Goal: Task Accomplishment & Management: Use online tool/utility

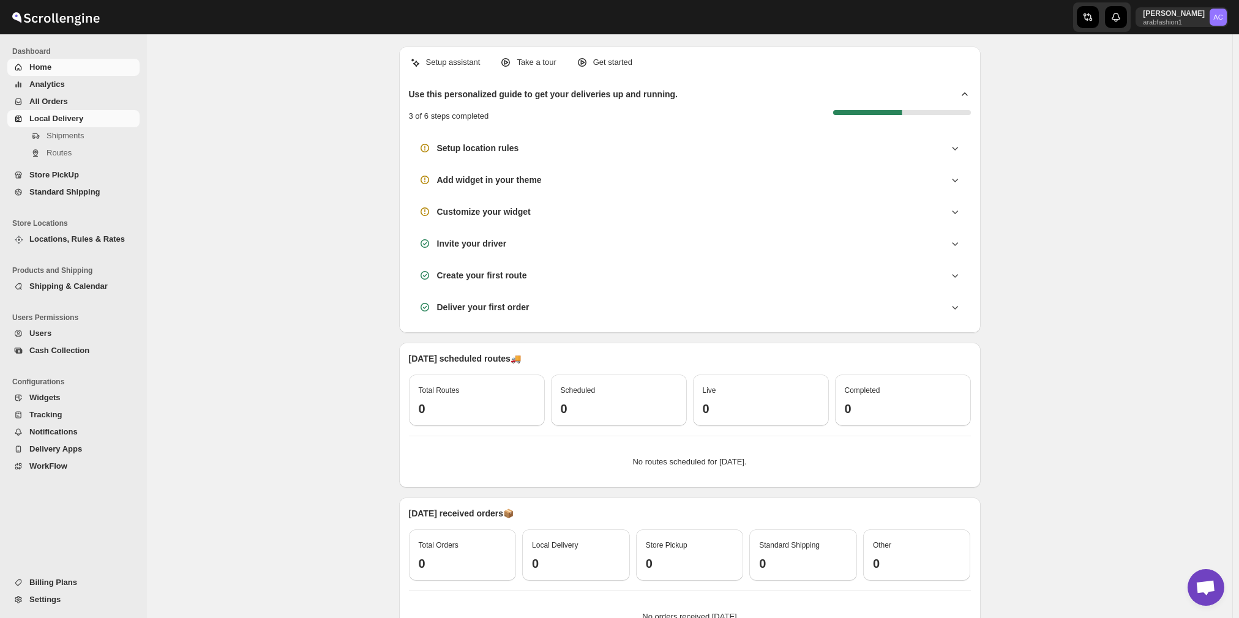
scroll to position [875, 0]
click at [61, 116] on span "Local Delivery" at bounding box center [56, 118] width 54 height 9
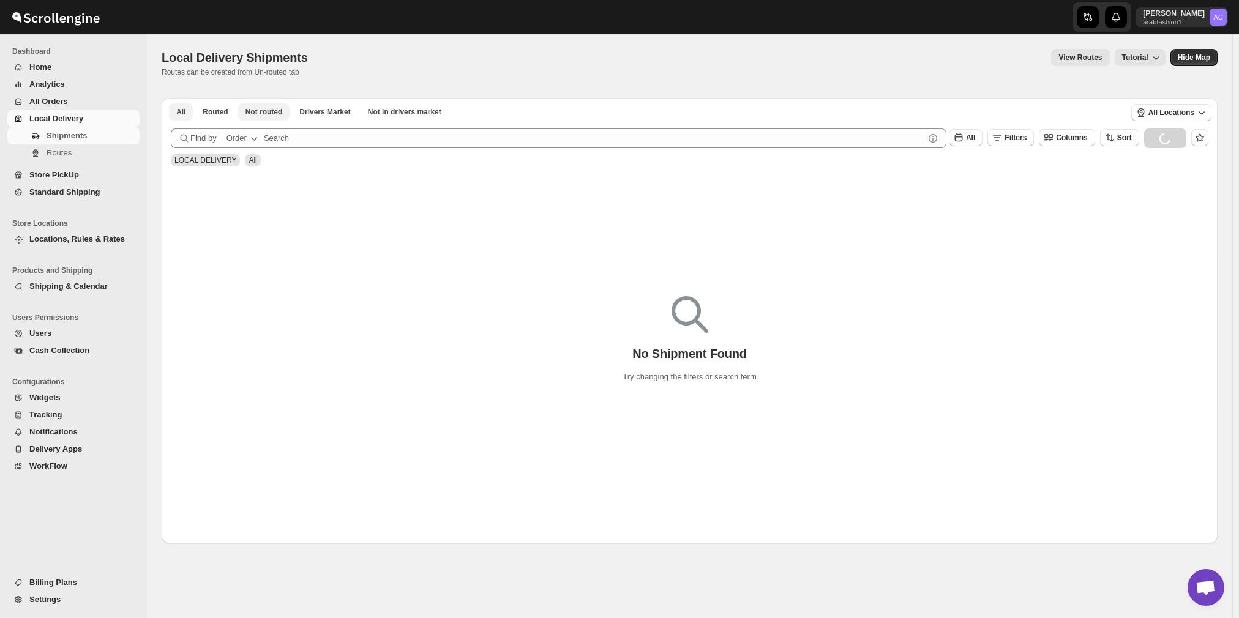
click at [254, 111] on span "Not routed" at bounding box center [263, 112] width 37 height 10
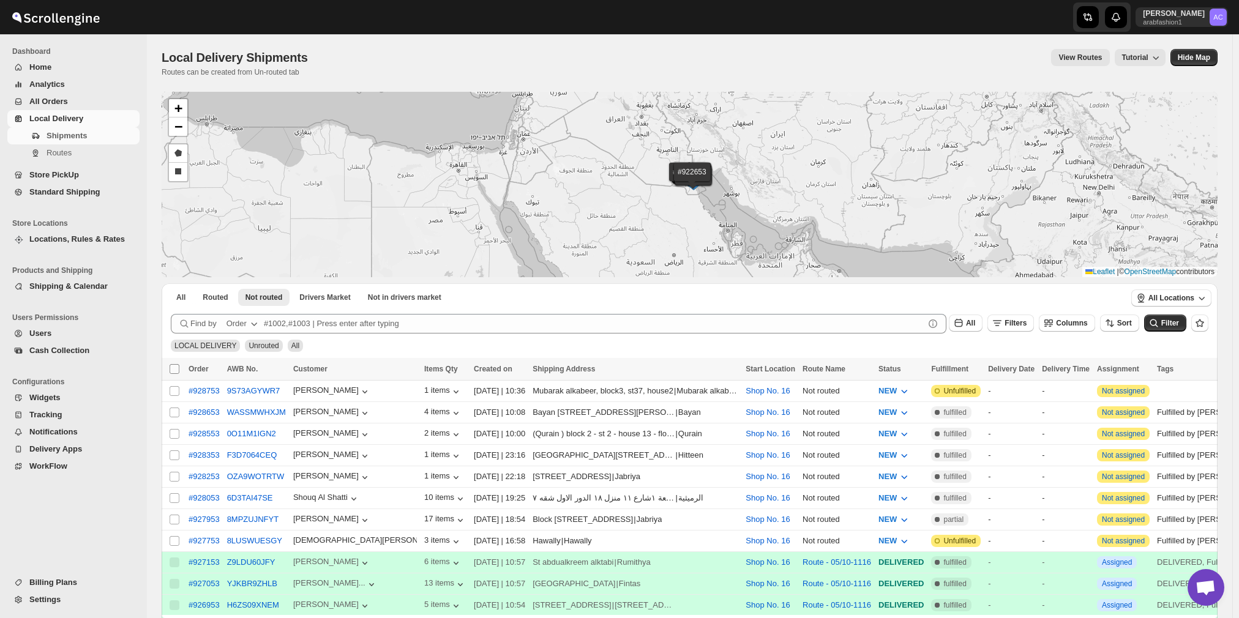
click at [173, 367] on input "Select all shipments" at bounding box center [175, 369] width 10 height 10
checkbox input "true"
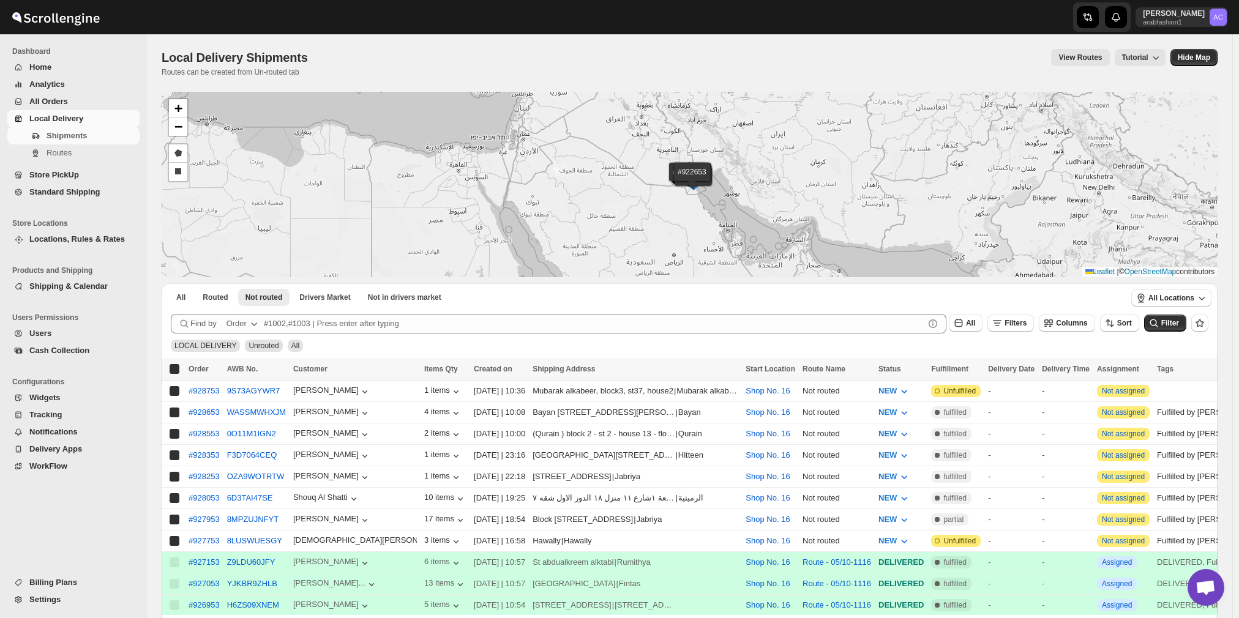
checkbox input "true"
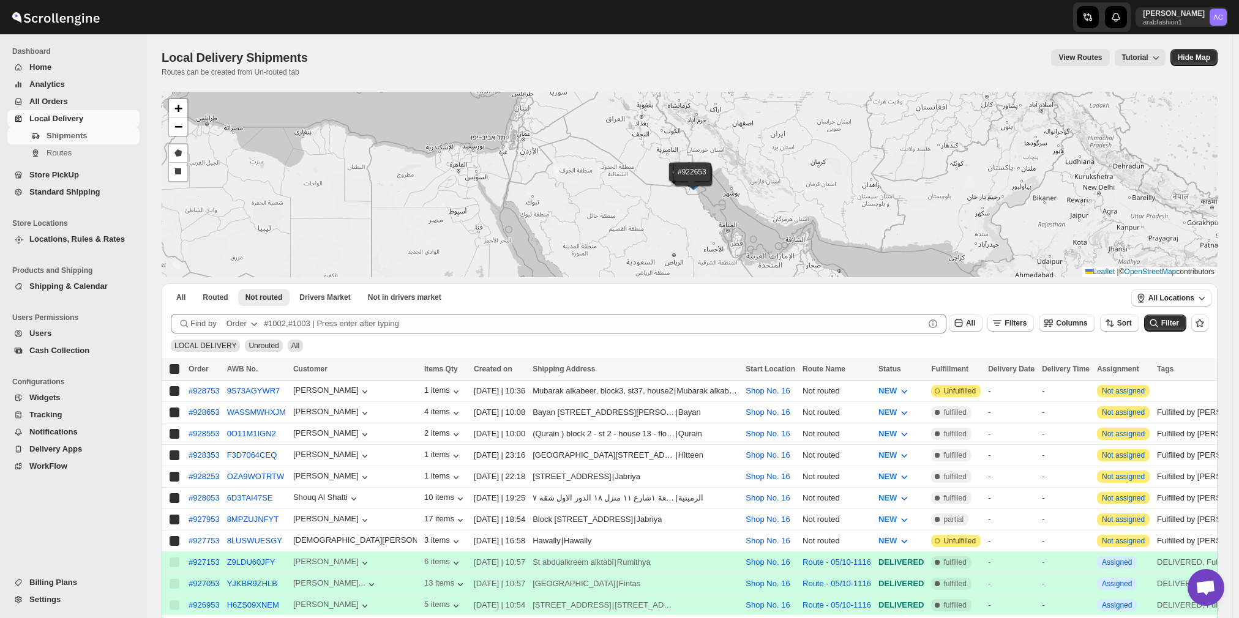
checkbox input "true"
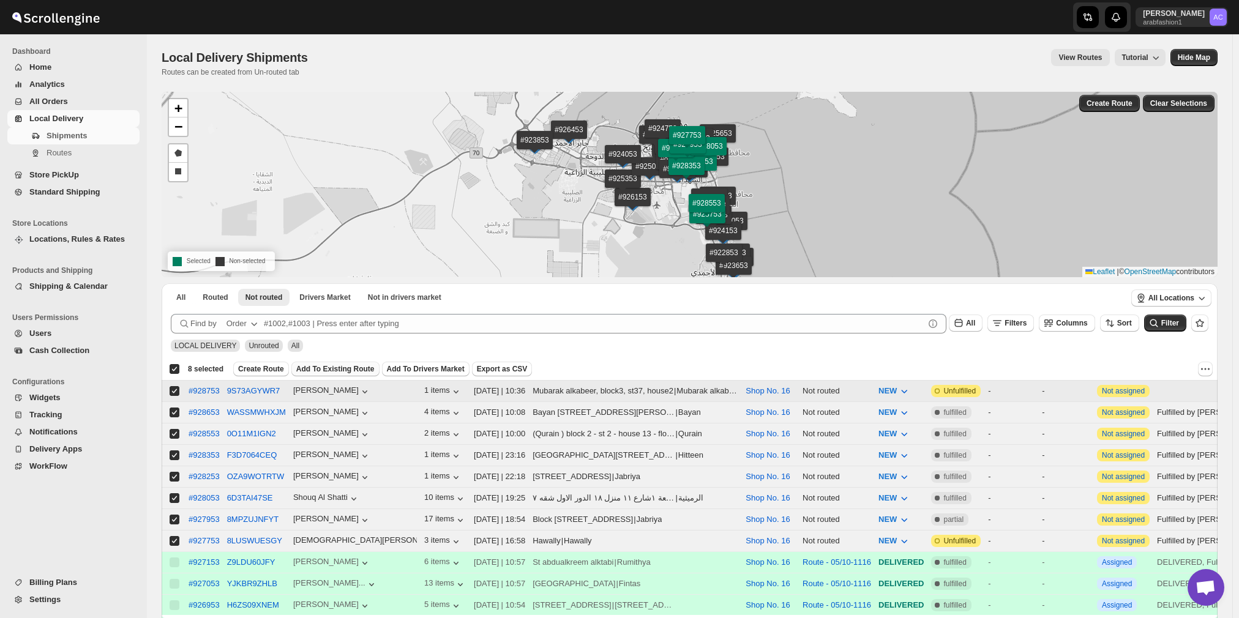
checkbox input "false"
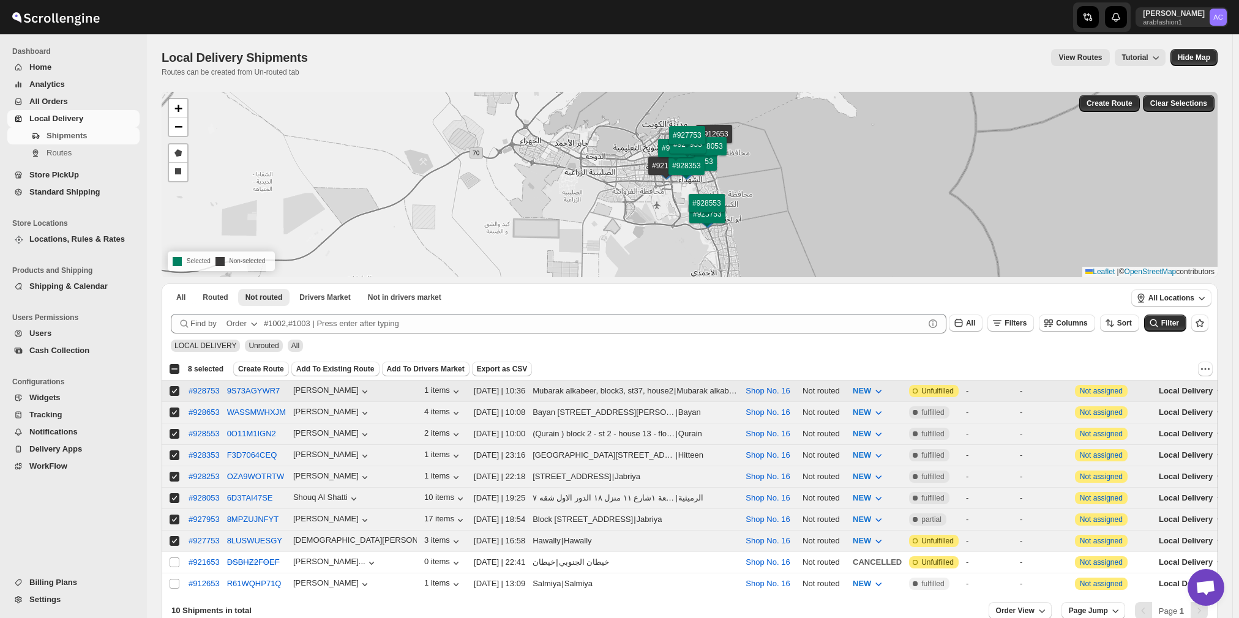
click at [171, 390] on input "Select shipment" at bounding box center [175, 391] width 10 height 10
checkbox input "false"
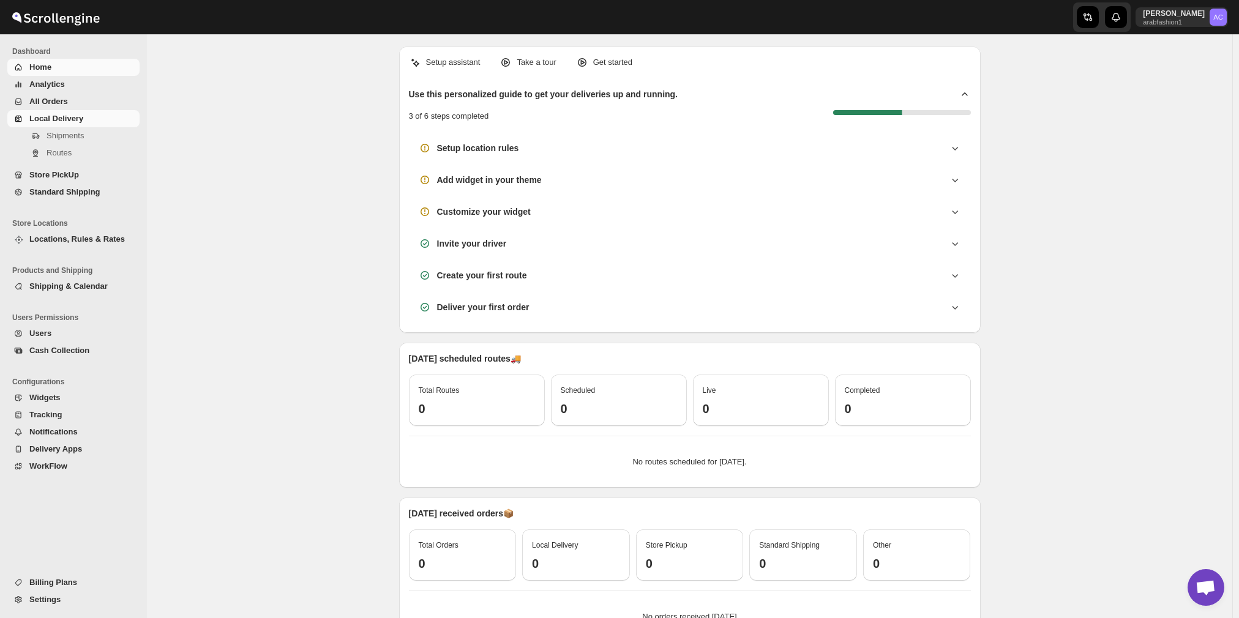
scroll to position [875, 0]
click at [72, 118] on span "Local Delivery" at bounding box center [56, 118] width 54 height 9
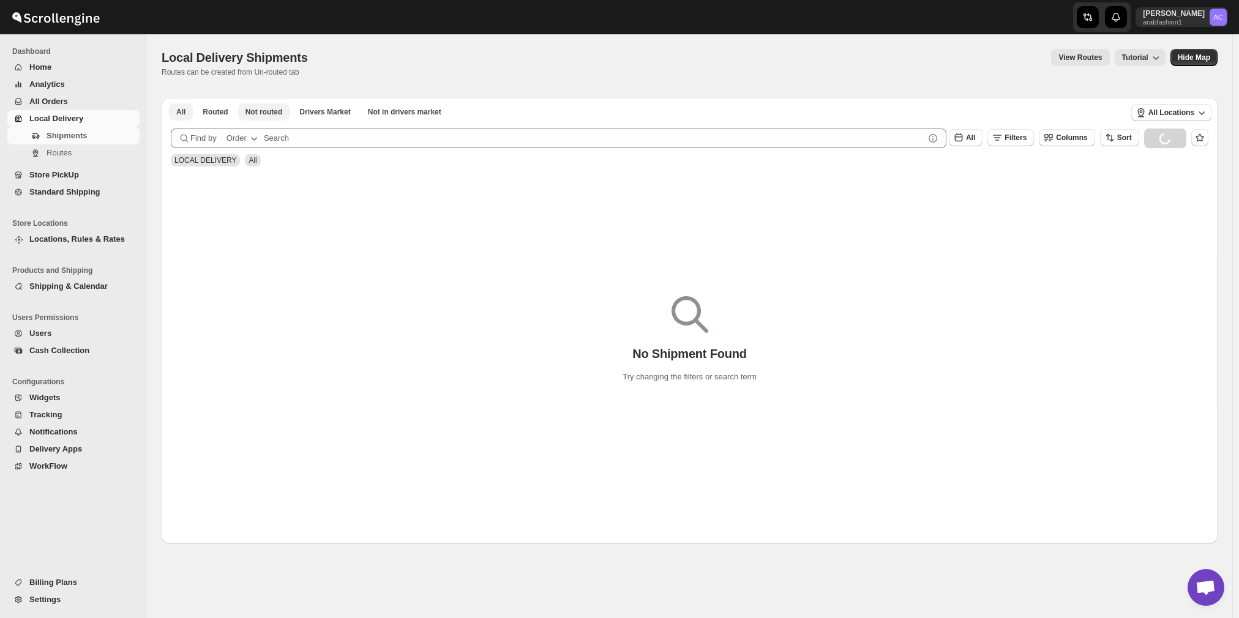
click at [267, 107] on div "All Routed Not routed Drivers Market Not in drivers market More Filters All Rou…" at bounding box center [690, 318] width 1056 height 452
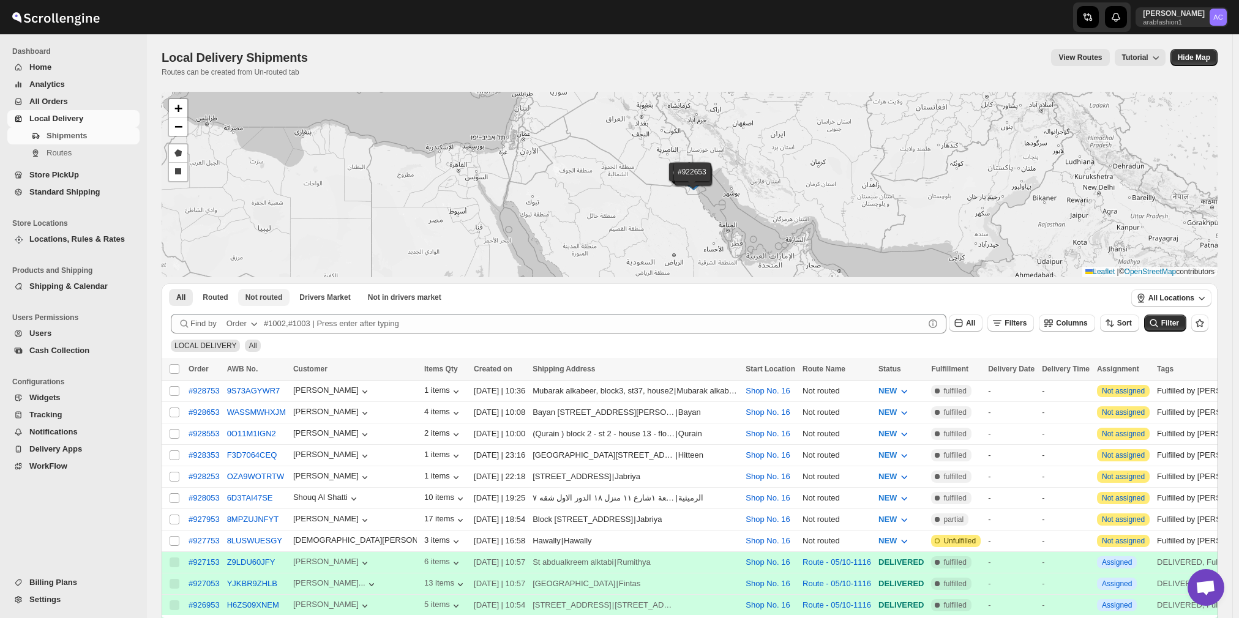
click at [263, 304] on button "Not routed" at bounding box center [264, 297] width 52 height 17
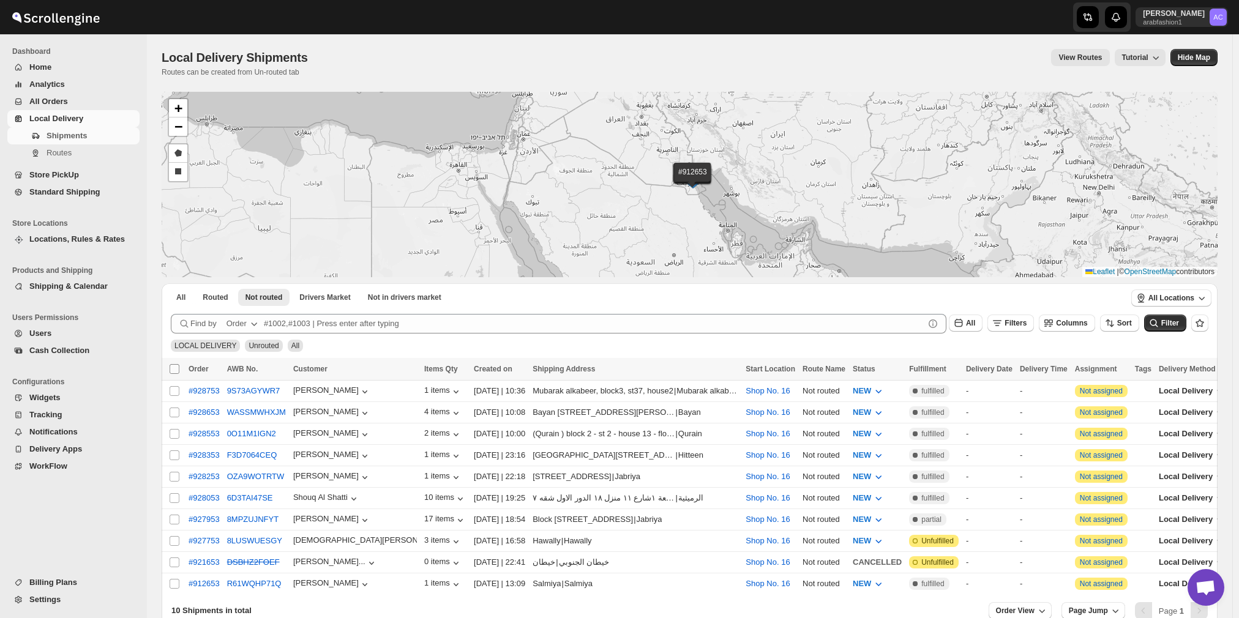
click at [176, 366] on input "Select all shipments" at bounding box center [175, 369] width 10 height 10
checkbox input "true"
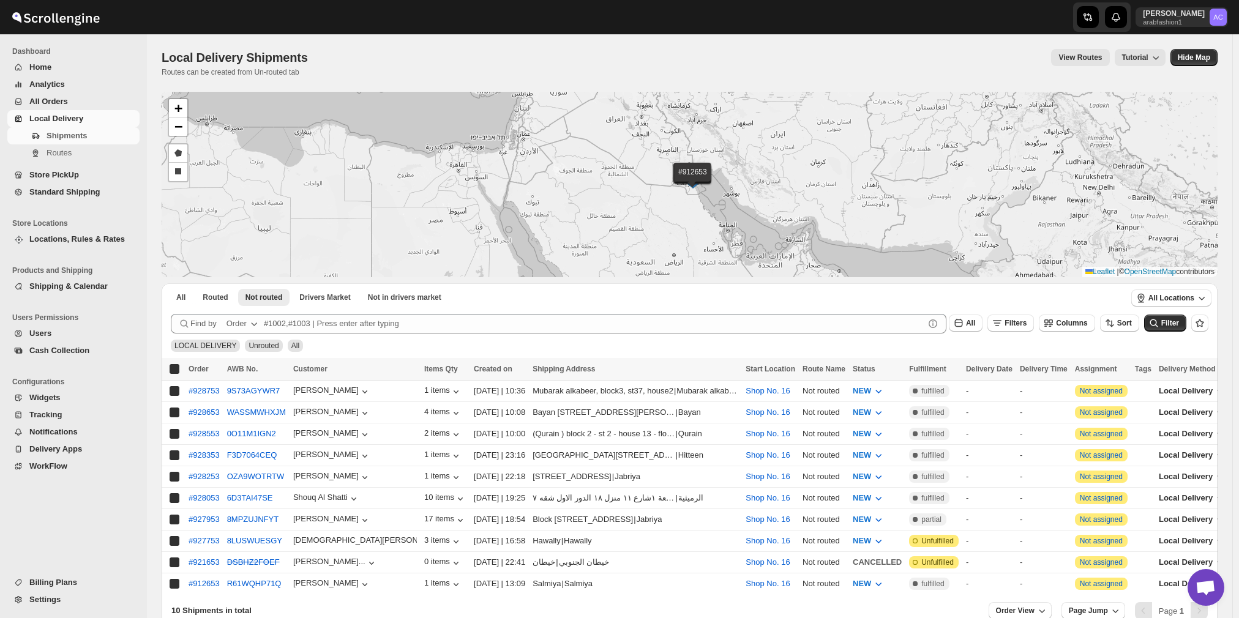
checkbox input "true"
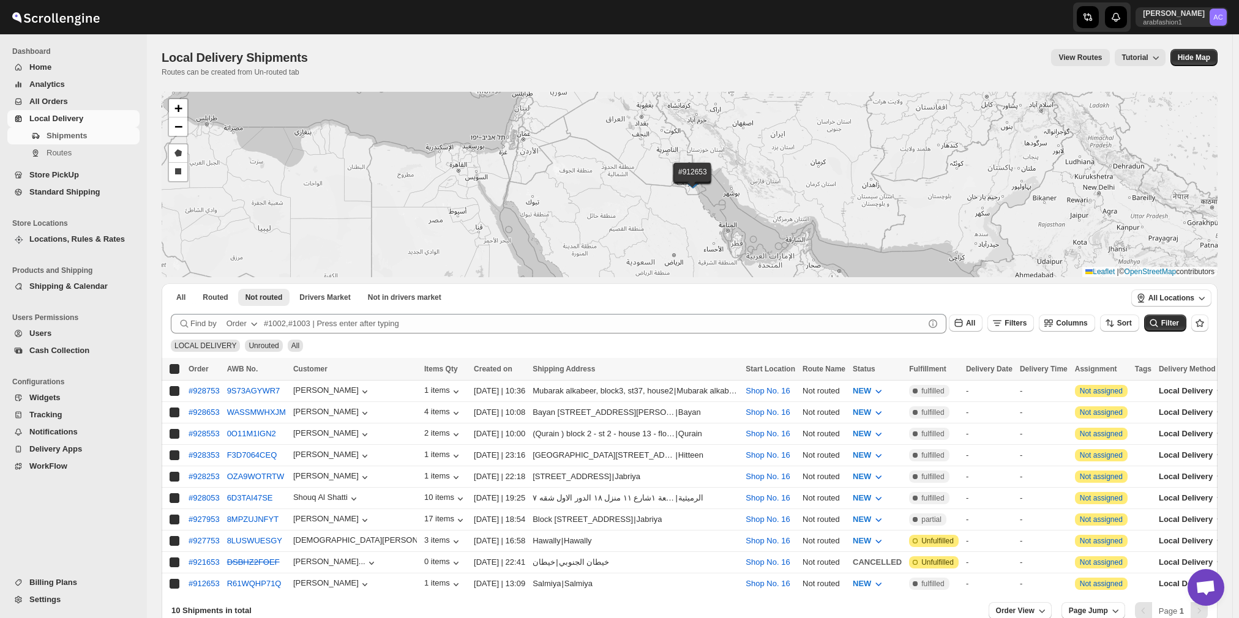
checkbox input "true"
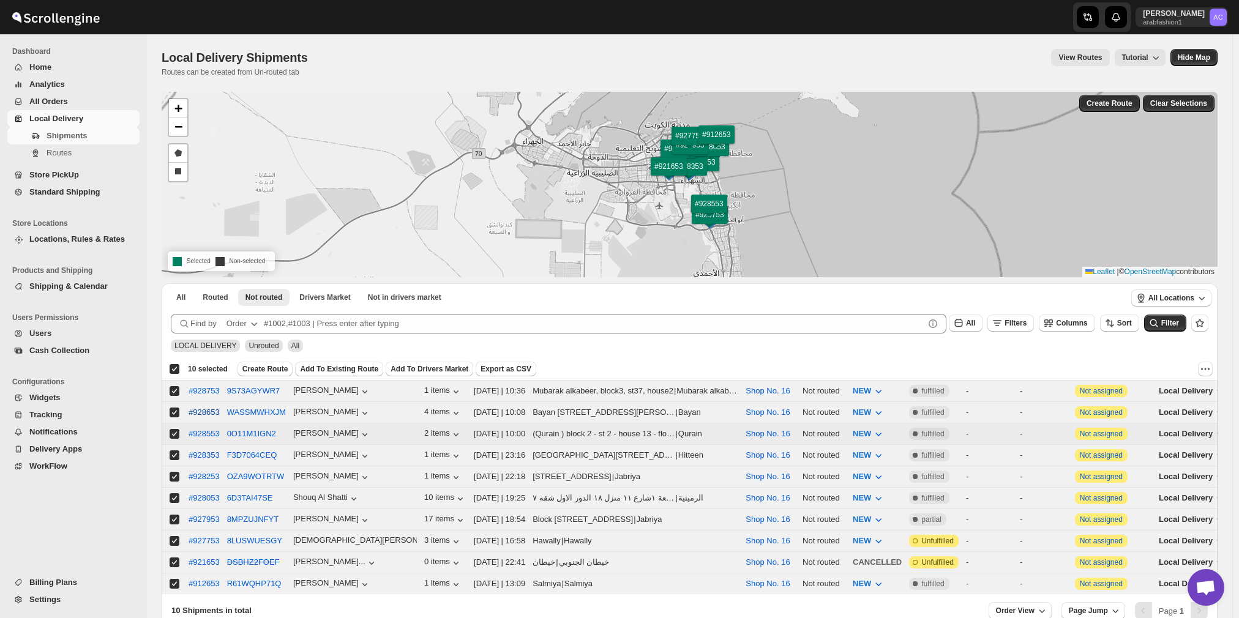
scroll to position [68, 0]
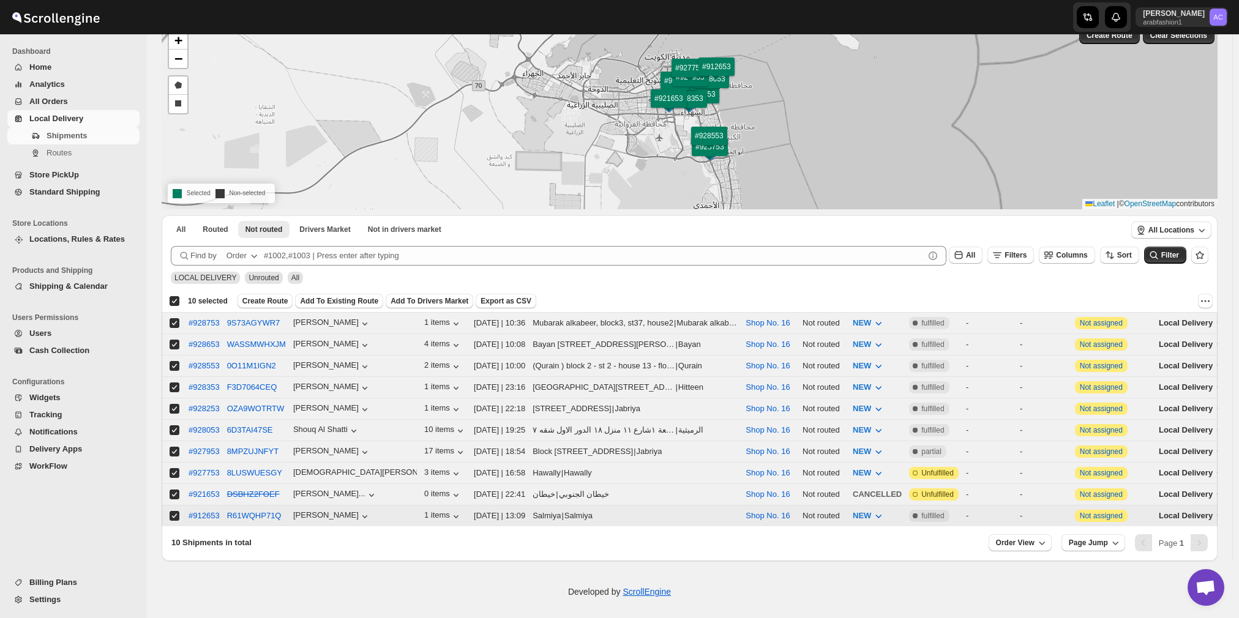
click at [171, 511] on input "Select shipment" at bounding box center [175, 516] width 10 height 10
checkbox input "false"
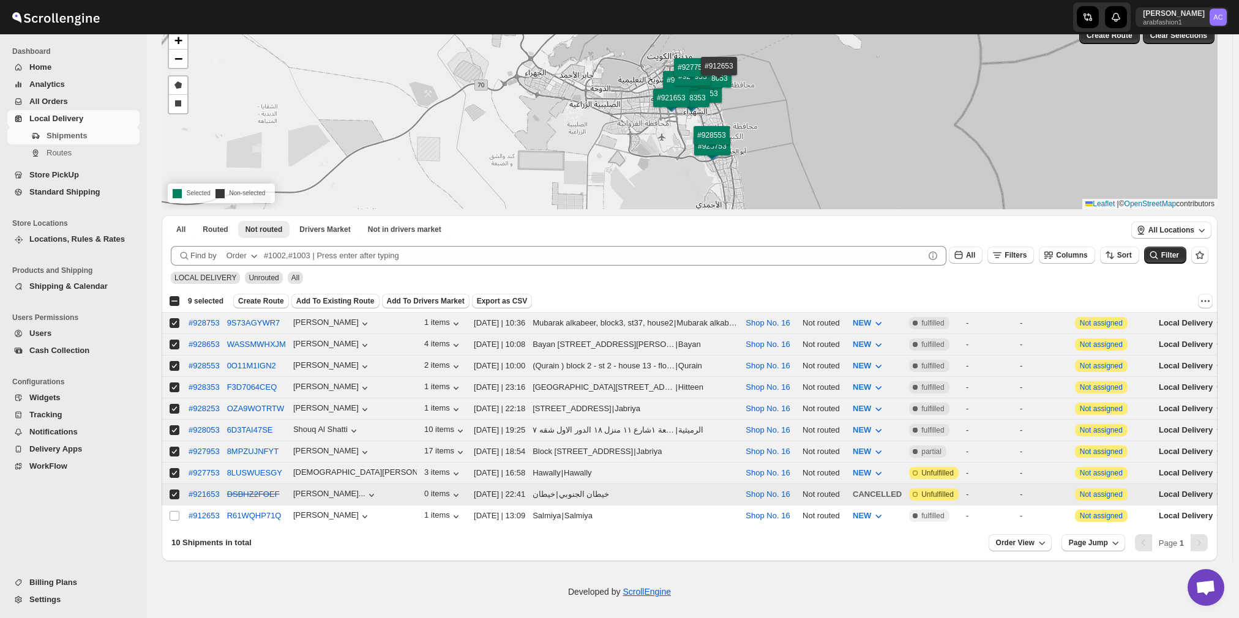
click at [172, 490] on input "Select shipment" at bounding box center [175, 495] width 10 height 10
checkbox input "false"
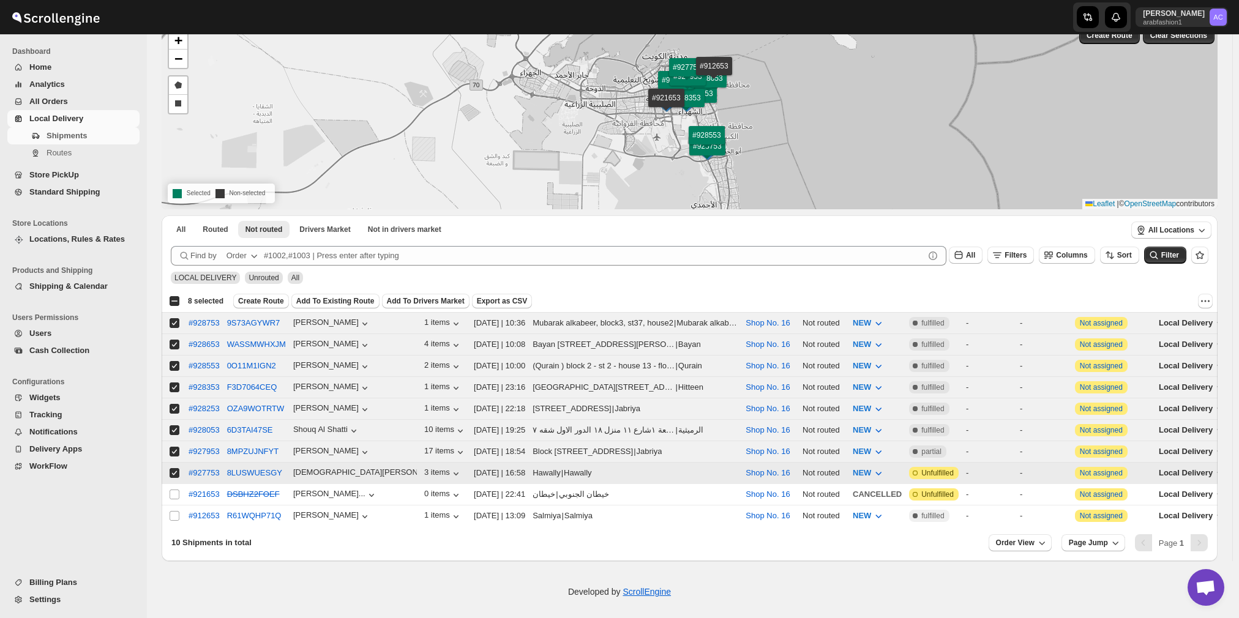
click at [174, 468] on input "Select shipment" at bounding box center [175, 473] width 10 height 10
checkbox input "false"
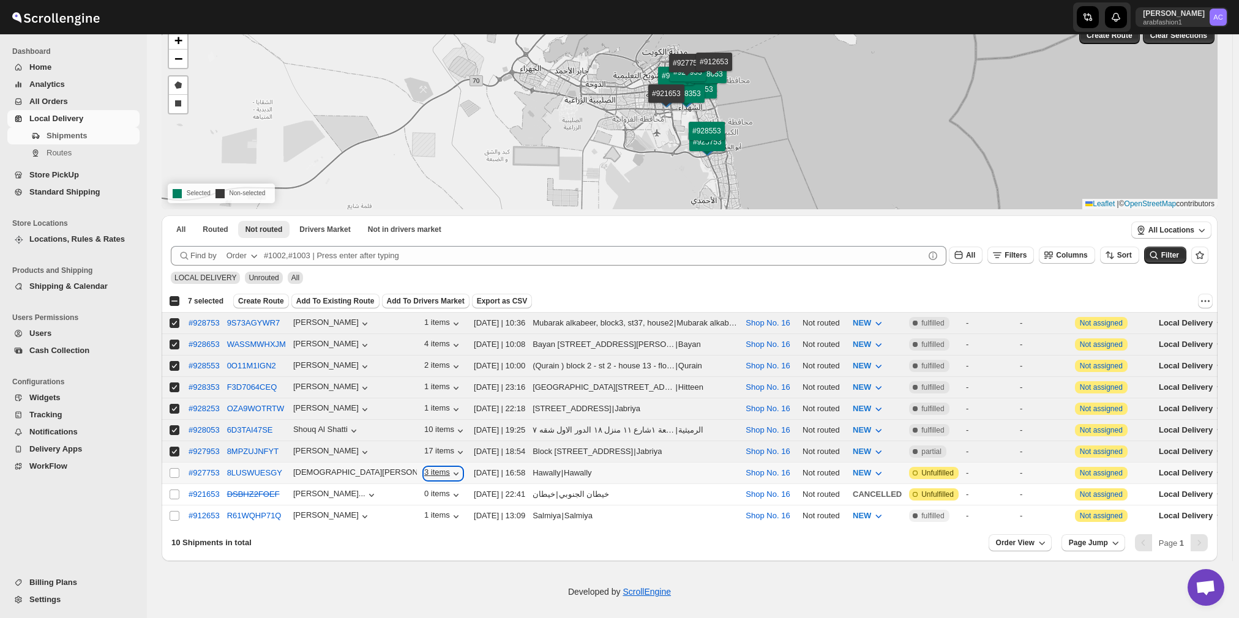
click at [450, 468] on icon "button" at bounding box center [456, 474] width 12 height 12
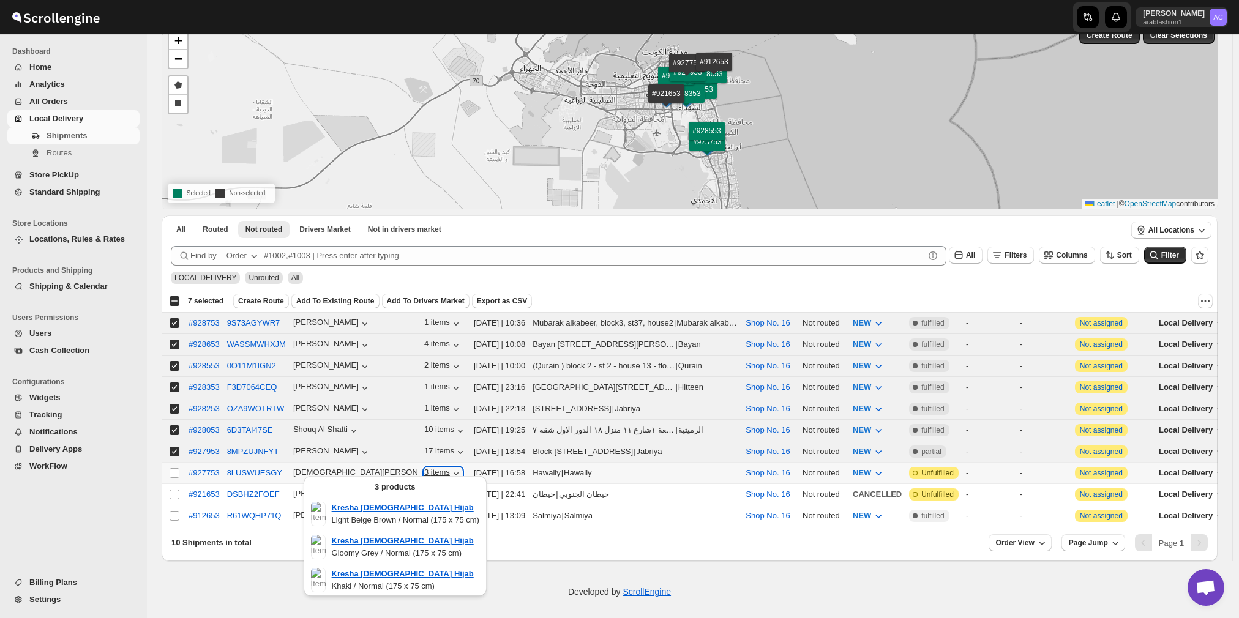
click at [450, 468] on icon "button" at bounding box center [456, 474] width 12 height 12
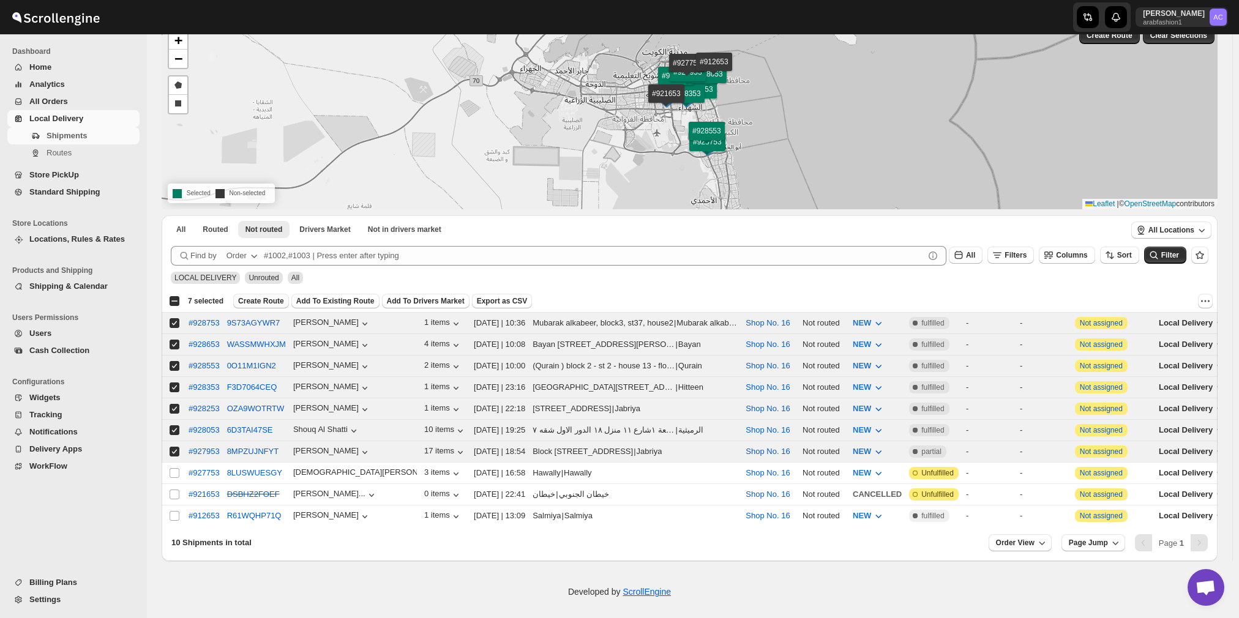
click at [261, 298] on span "Create Route" at bounding box center [261, 301] width 46 height 10
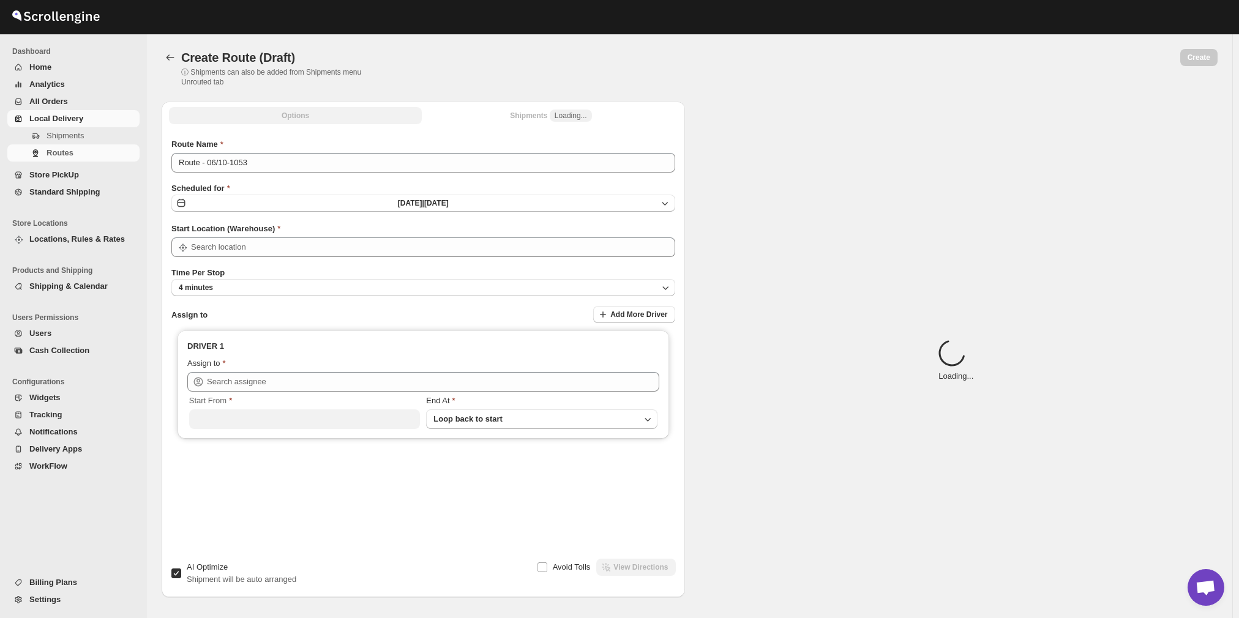
type input "Shop No. 16"
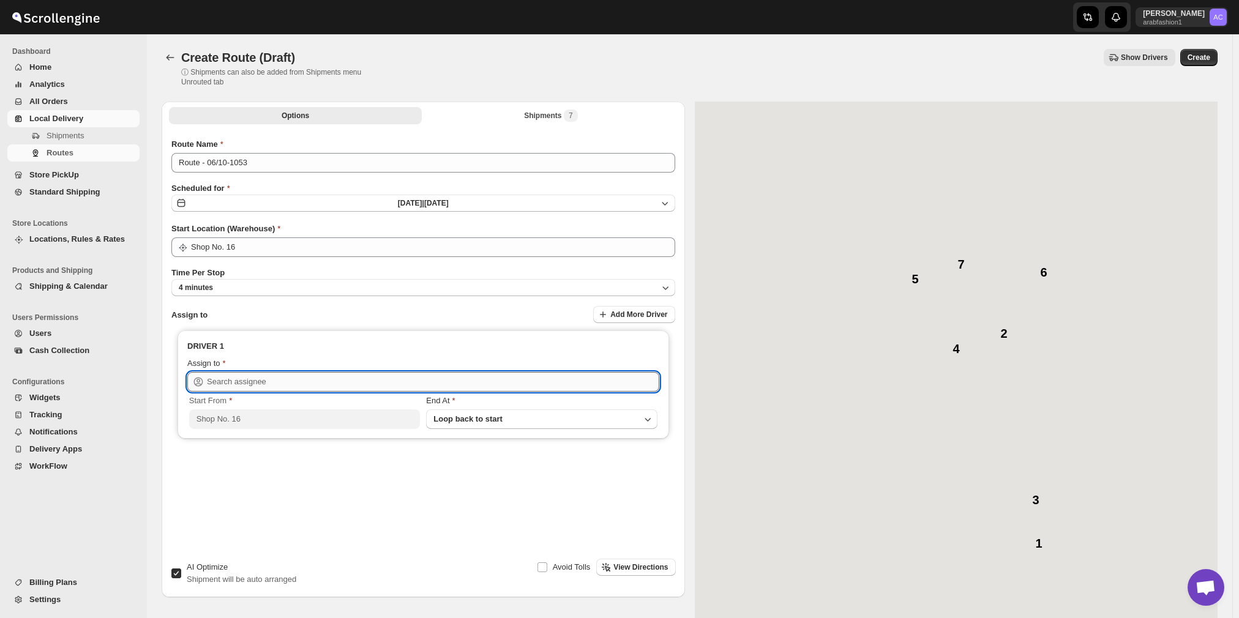
click at [370, 383] on input "text" at bounding box center [433, 382] width 452 height 20
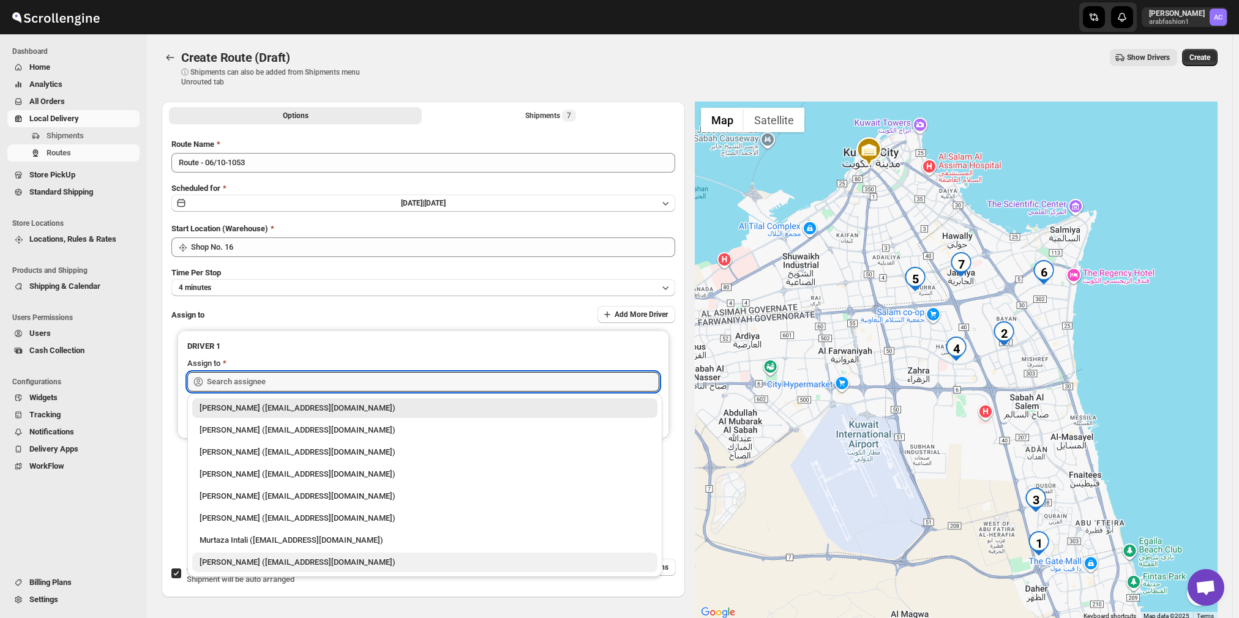
click at [372, 560] on div "Nagendra Reddy (fnsalonsecretary@gmail.com)" at bounding box center [425, 562] width 451 height 12
type input "Nagendra Reddy (fnsalonsecretary@gmail.com)"
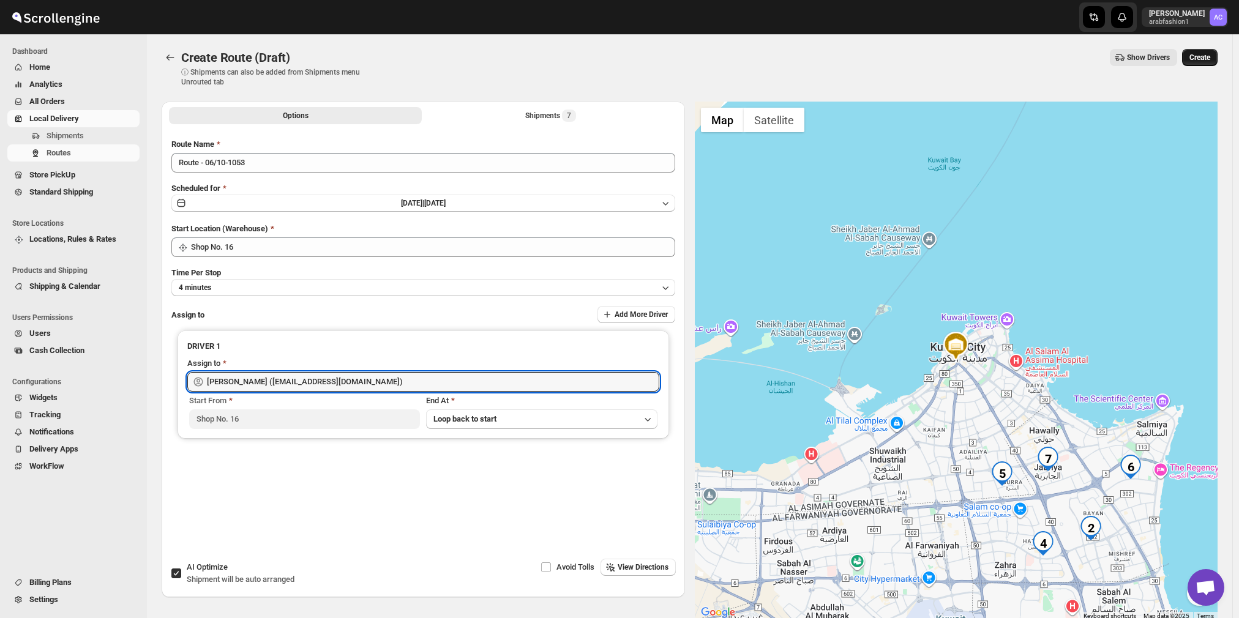
click at [1196, 54] on span "Create" at bounding box center [1199, 58] width 21 height 10
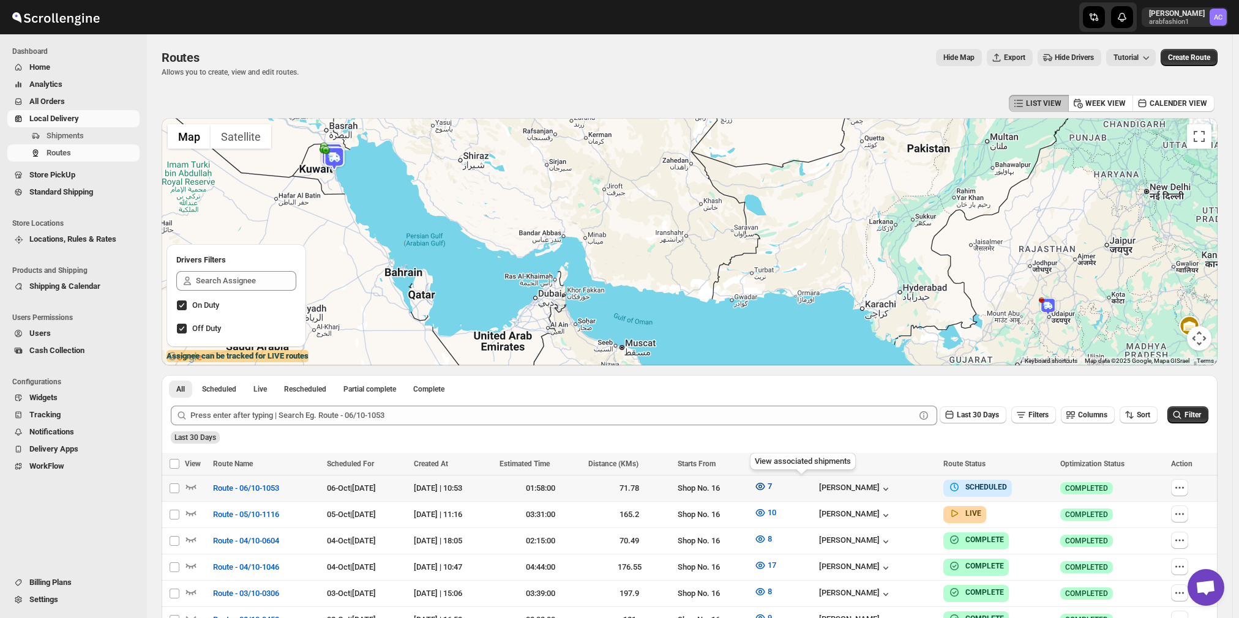
click at [766, 481] on icon "button" at bounding box center [760, 487] width 12 height 12
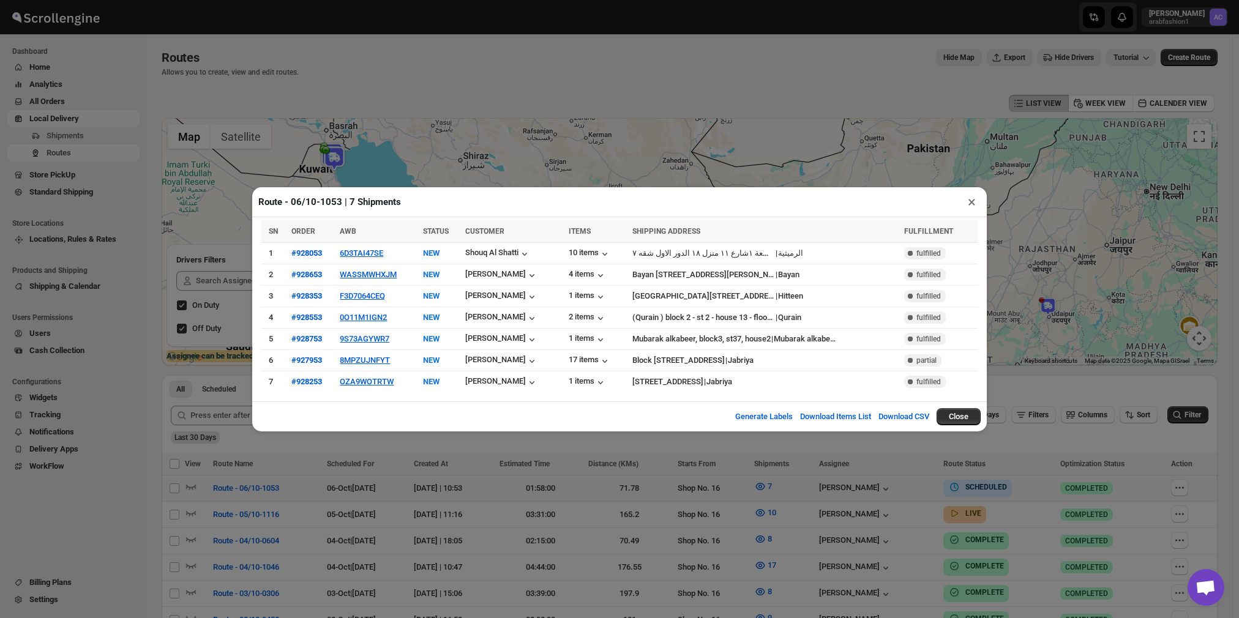
click at [970, 203] on button "×" at bounding box center [972, 201] width 18 height 17
